Goal: Find specific page/section: Find specific page/section

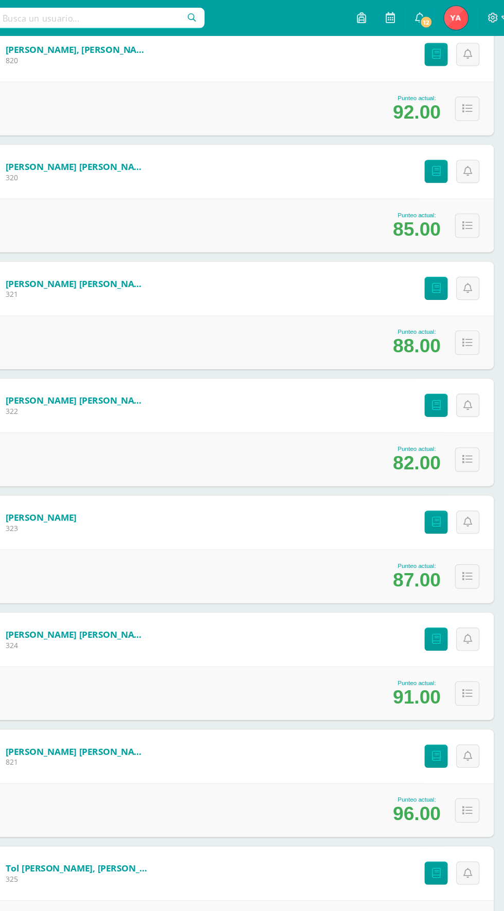
scroll to position [1827, 0]
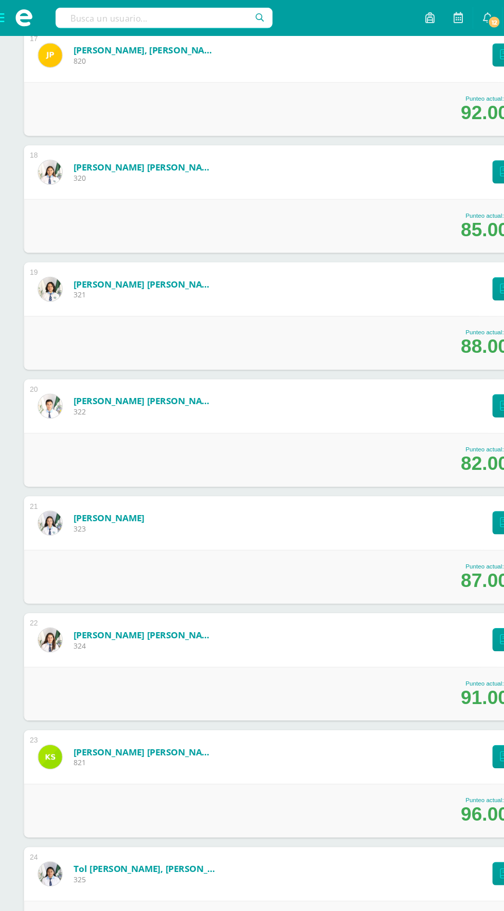
click at [13, 21] on span at bounding box center [20, 15] width 15 height 15
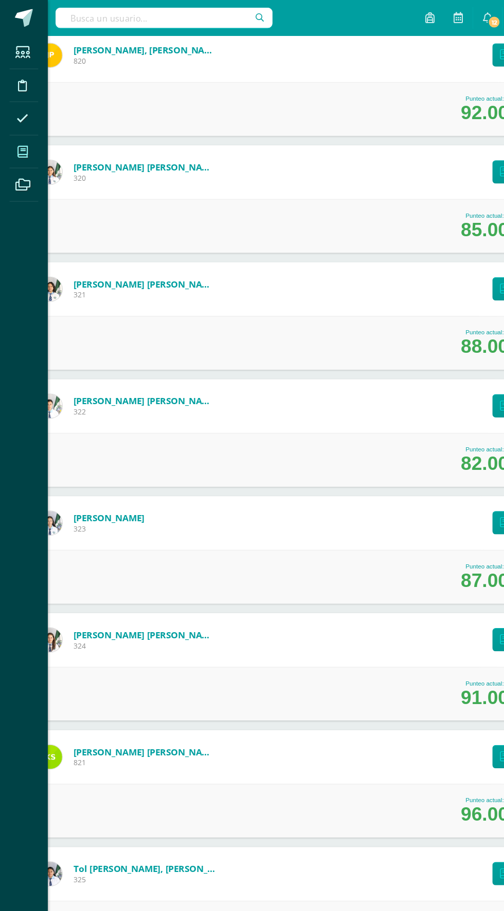
click at [30, 135] on span at bounding box center [19, 130] width 23 height 23
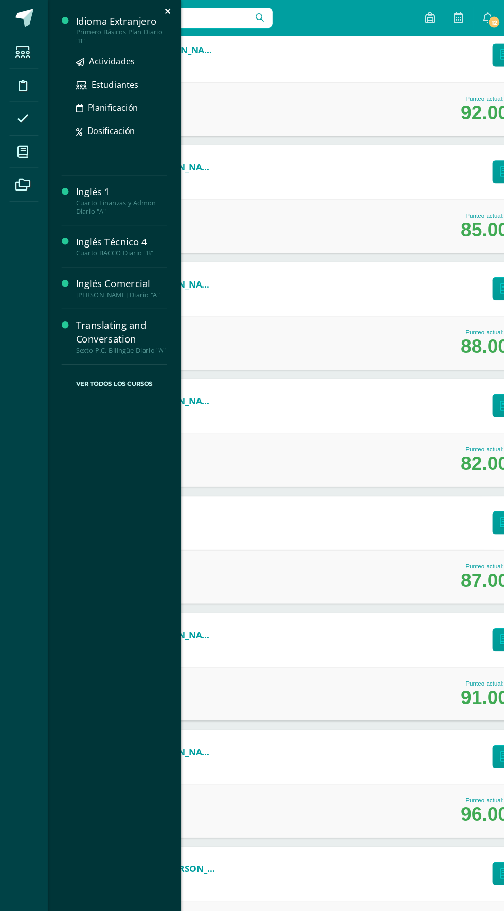
click at [107, 20] on div "Idioma Extranjero" at bounding box center [104, 18] width 78 height 12
click at [120, 55] on link "Actividades" at bounding box center [104, 53] width 78 height 12
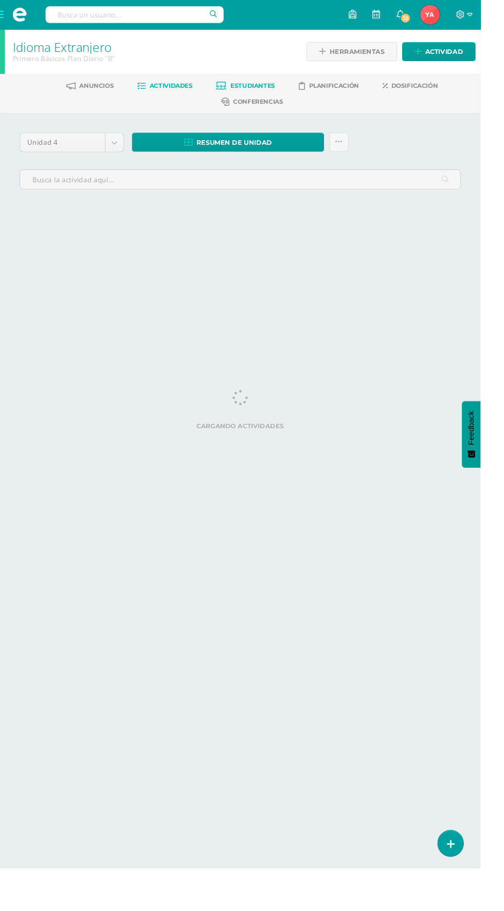
click at [273, 89] on span "Estudiantes" at bounding box center [264, 90] width 47 height 8
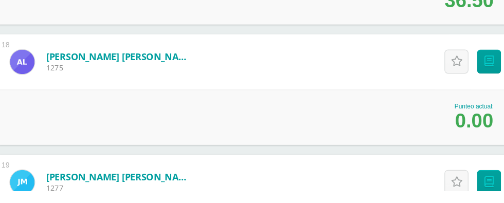
scroll to position [1883, 0]
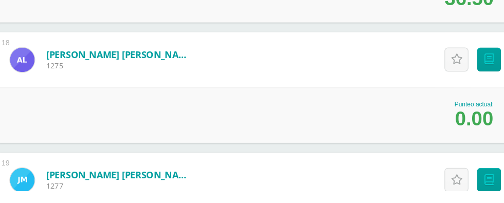
click at [88, 126] on div "Punteo actual: 0.00" at bounding box center [252, 139] width 462 height 46
click at [354, 145] on div "Punteo actual: 0.00" at bounding box center [252, 139] width 462 height 46
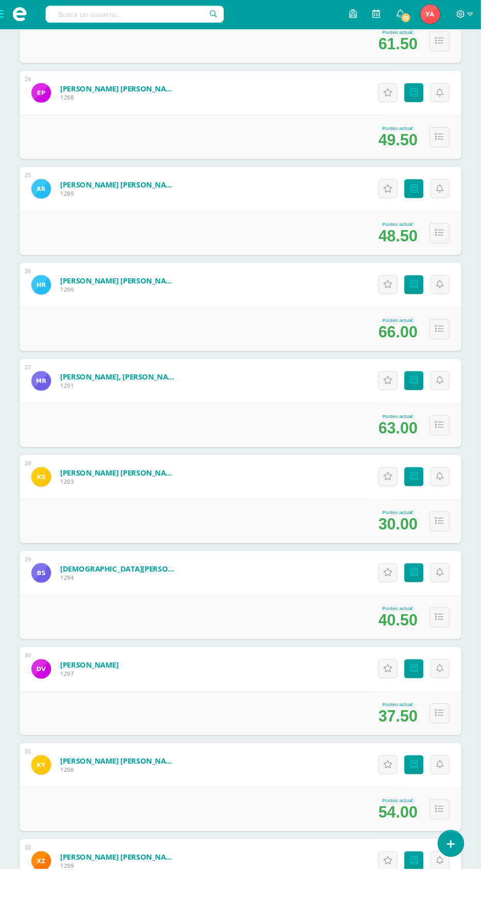
scroll to position [2489, 0]
